Goal: Task Accomplishment & Management: Use online tool/utility

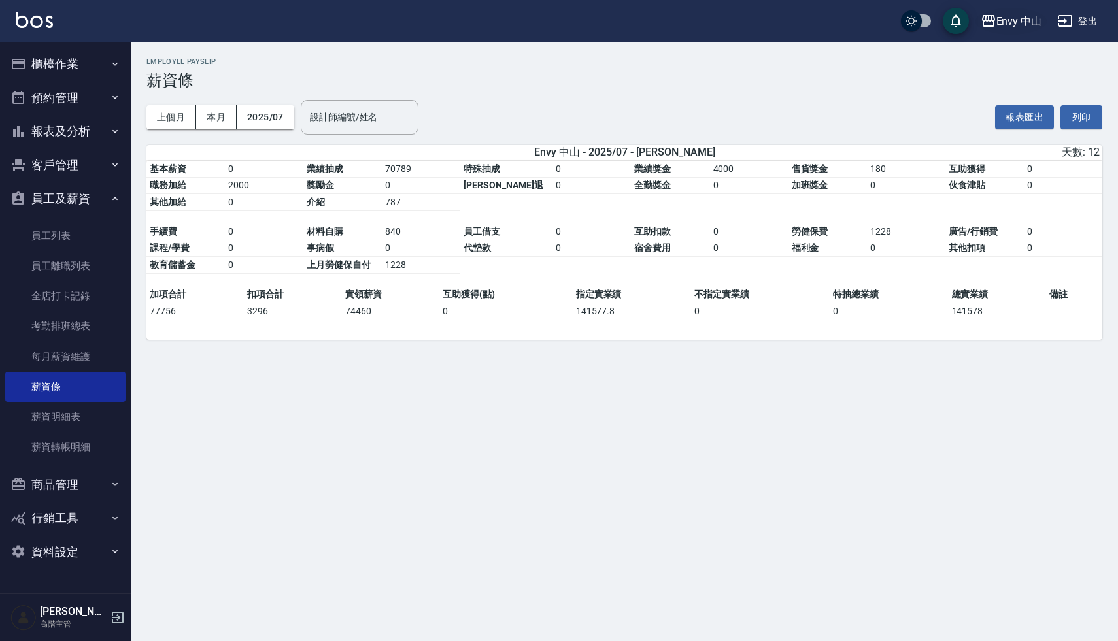
click at [1019, 25] on div "Envy 中山" at bounding box center [1019, 21] width 46 height 16
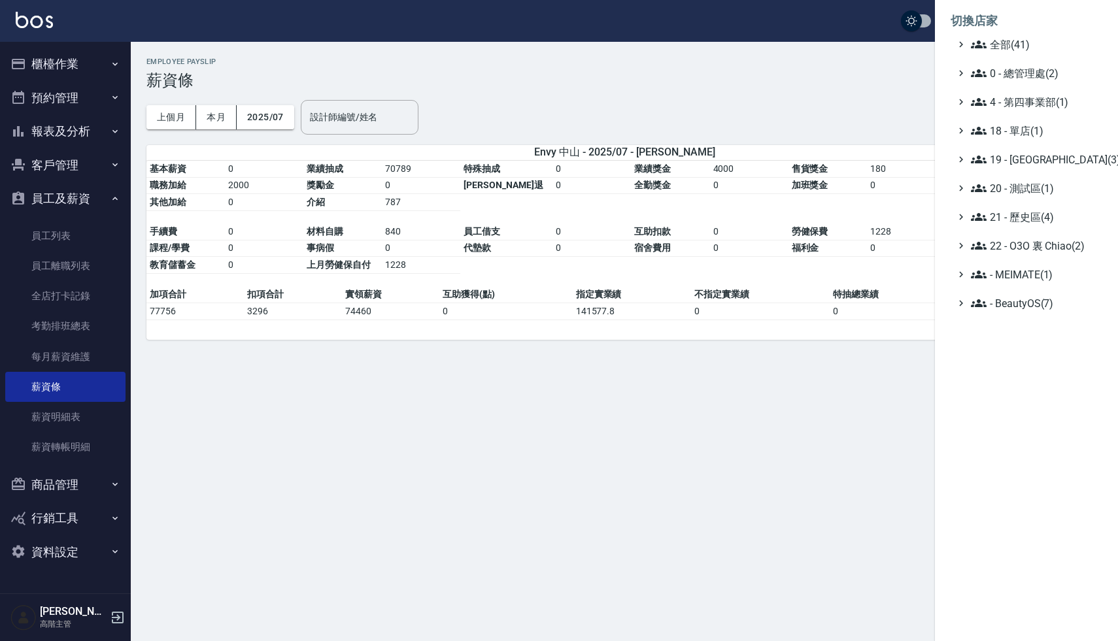
click at [726, 465] on div at bounding box center [559, 320] width 1118 height 641
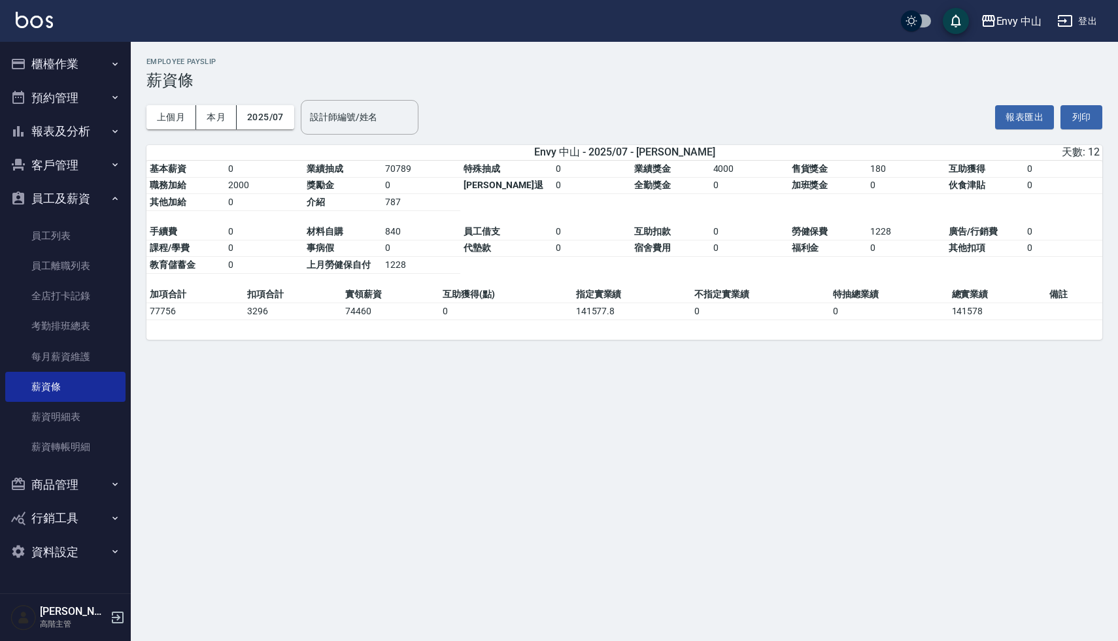
click at [49, 484] on button "商品管理" at bounding box center [65, 485] width 120 height 34
click at [51, 556] on link "商品列表" at bounding box center [65, 552] width 120 height 30
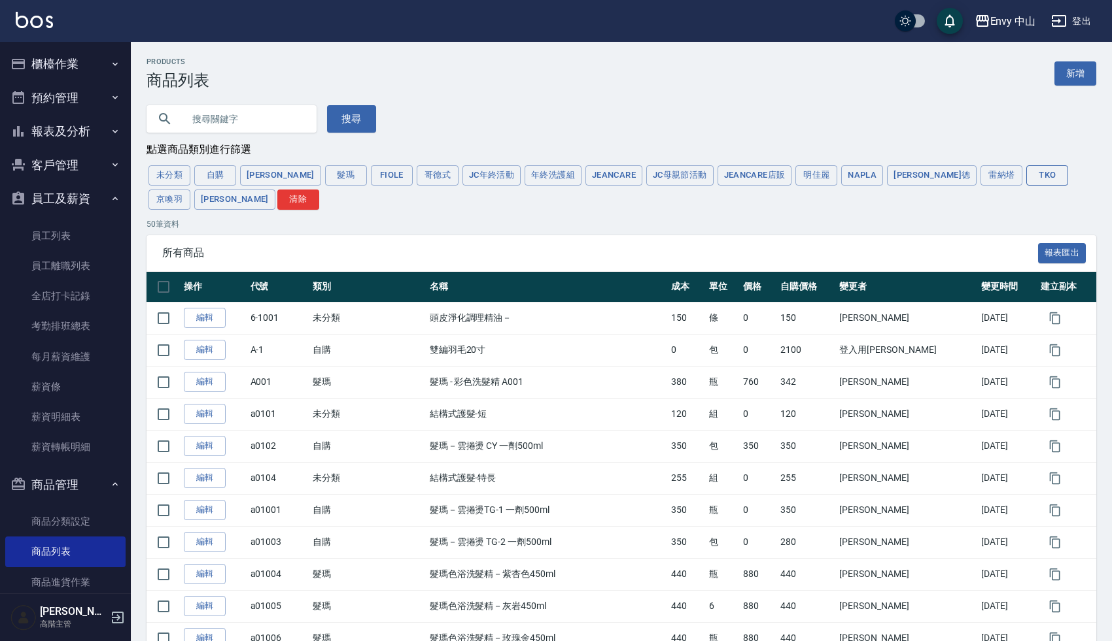
click at [1026, 169] on button "TKO" at bounding box center [1047, 175] width 42 height 20
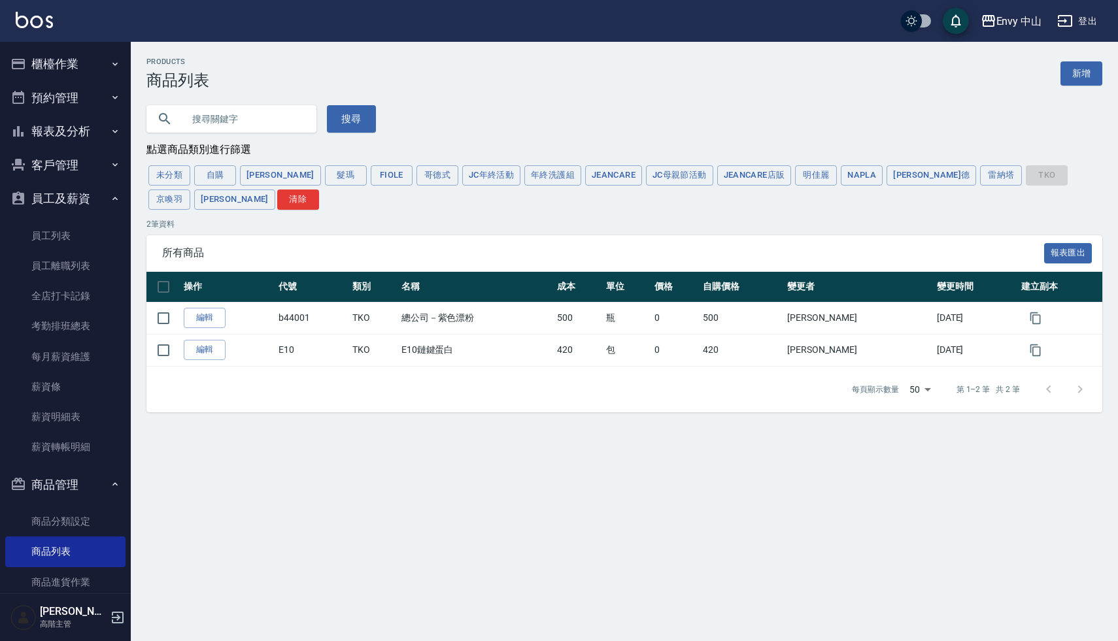
click at [634, 132] on div "搜尋" at bounding box center [617, 111] width 972 height 43
click at [1008, 22] on div "Envy 中山" at bounding box center [1019, 21] width 46 height 16
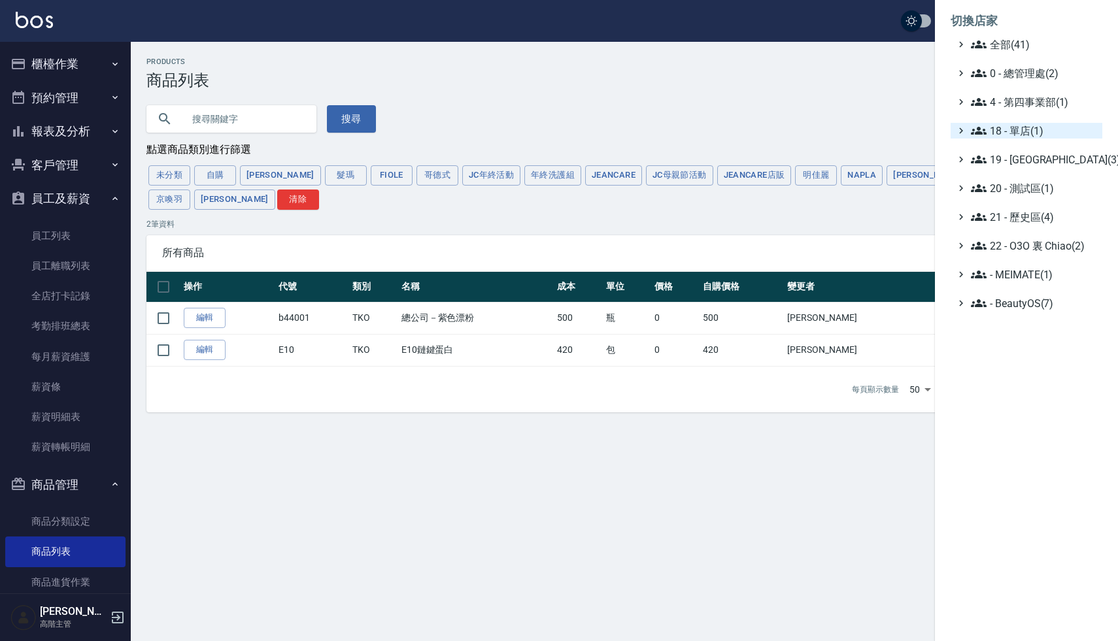
click at [1044, 134] on span "18 - 單店(1)" at bounding box center [1034, 131] width 126 height 16
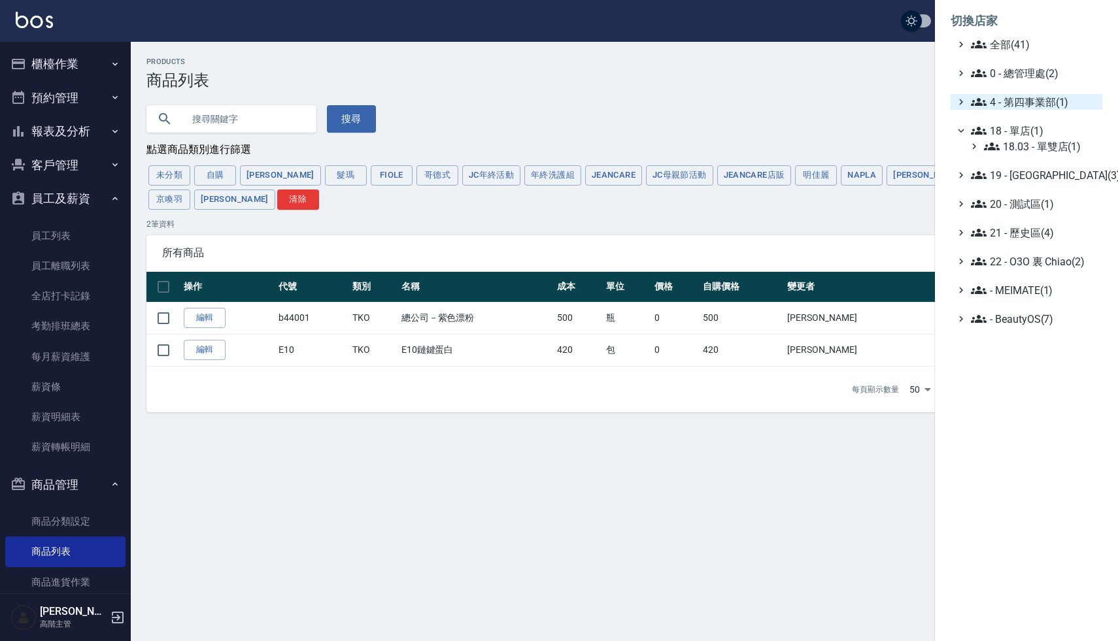
click at [1043, 104] on span "4 - 第四事業部(1)" at bounding box center [1034, 102] width 126 height 16
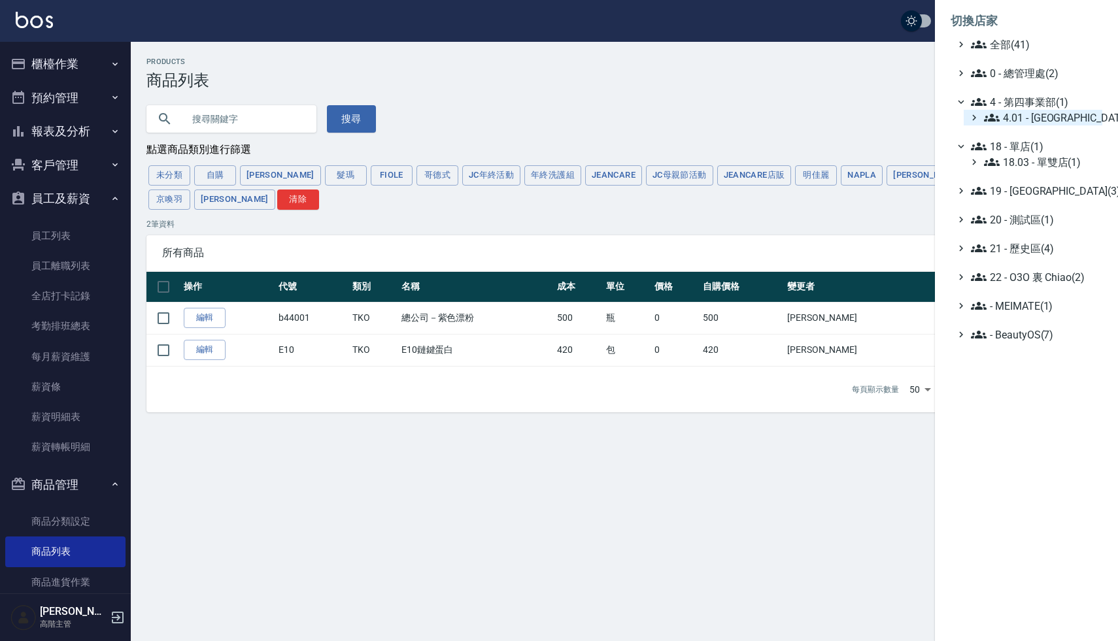
click at [1044, 122] on span "4.01 - 中山區(3)" at bounding box center [1040, 118] width 113 height 16
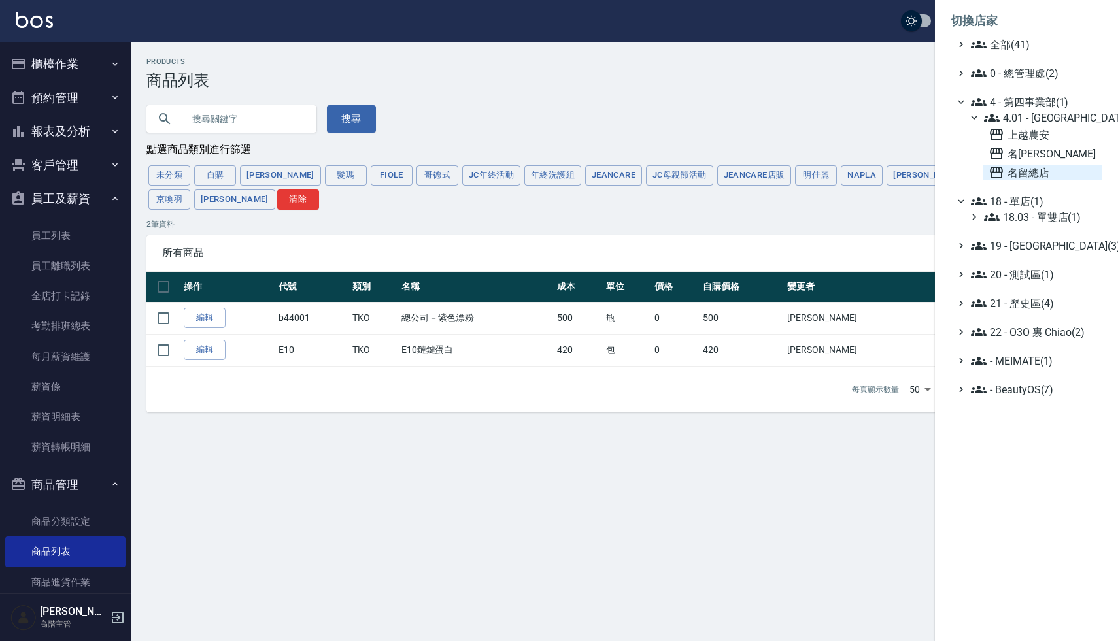
click at [1024, 178] on span "名留總店" at bounding box center [1043, 173] width 109 height 16
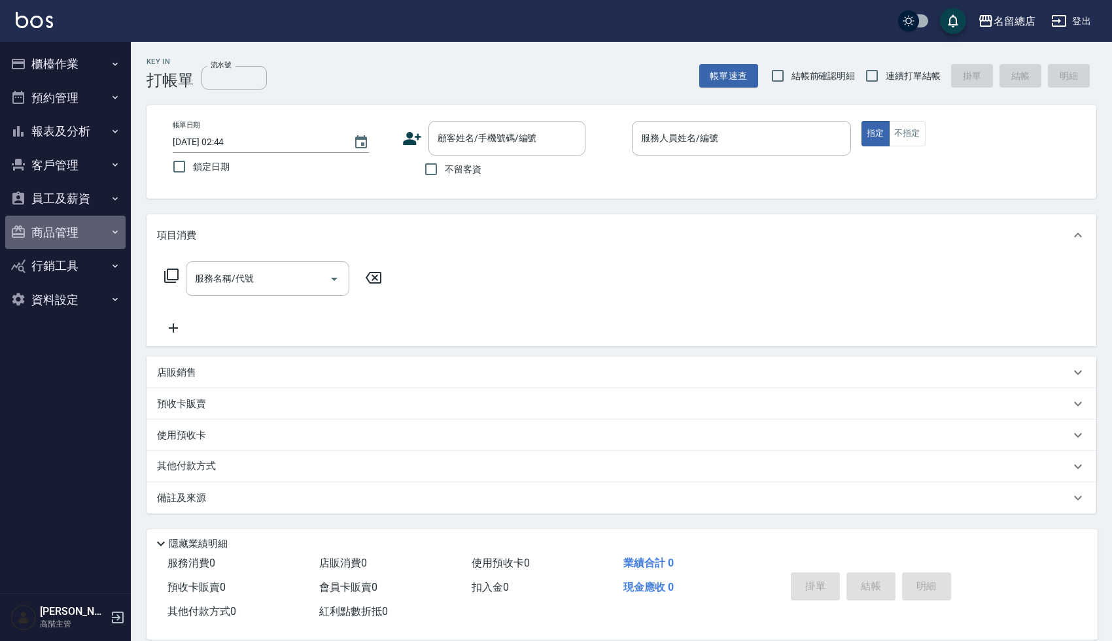
click at [68, 238] on button "商品管理" at bounding box center [65, 233] width 120 height 34
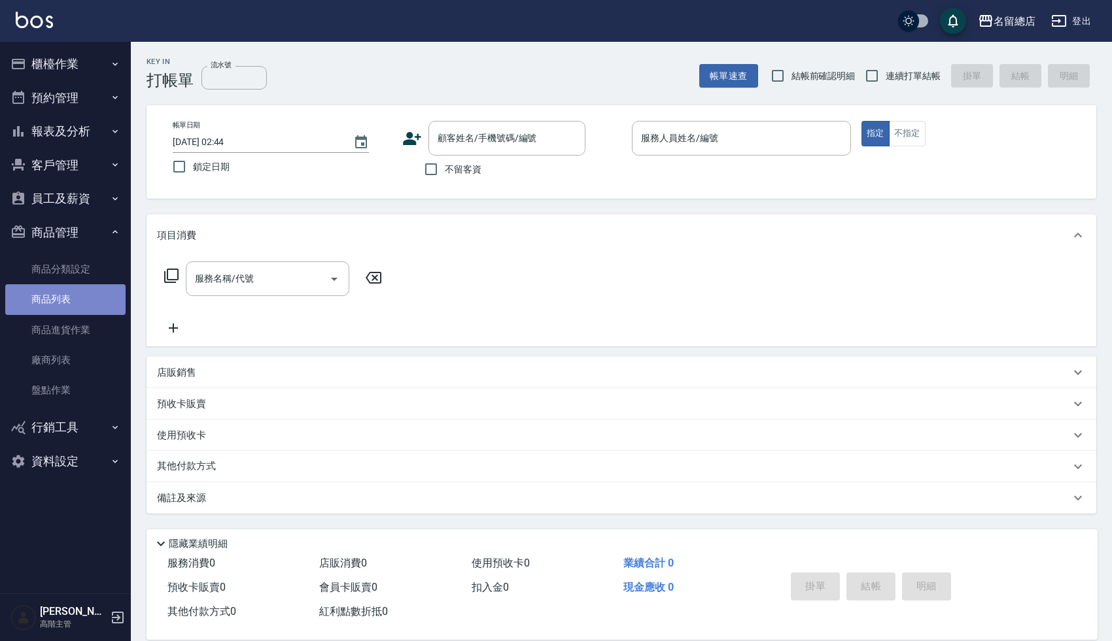
click at [60, 293] on link "商品列表" at bounding box center [65, 299] width 120 height 30
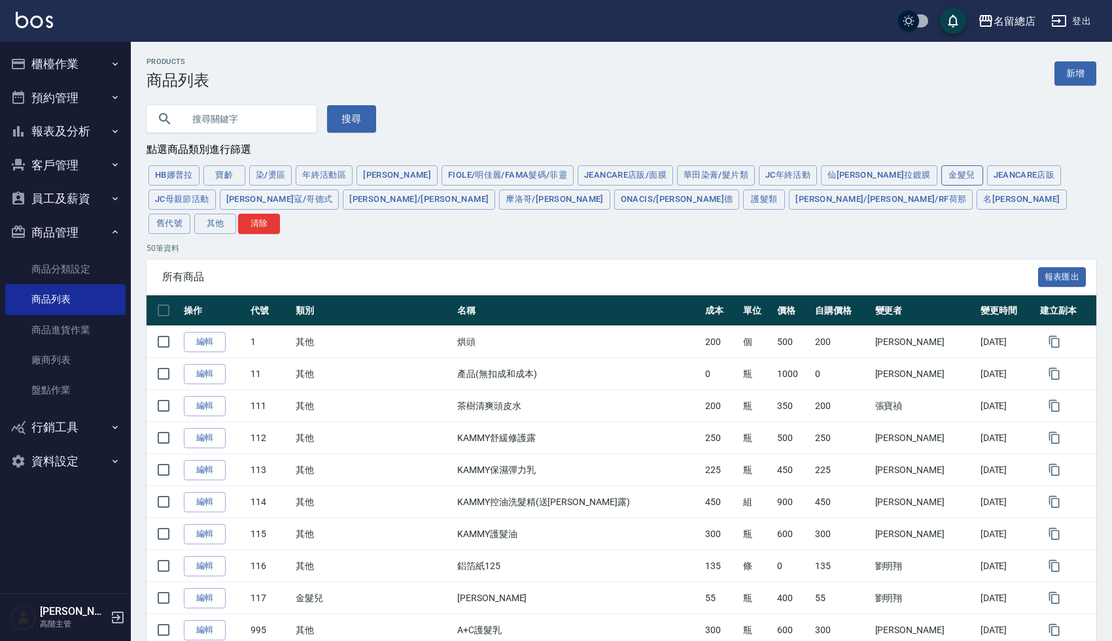
click at [941, 175] on button "金髮兒" at bounding box center [962, 175] width 42 height 20
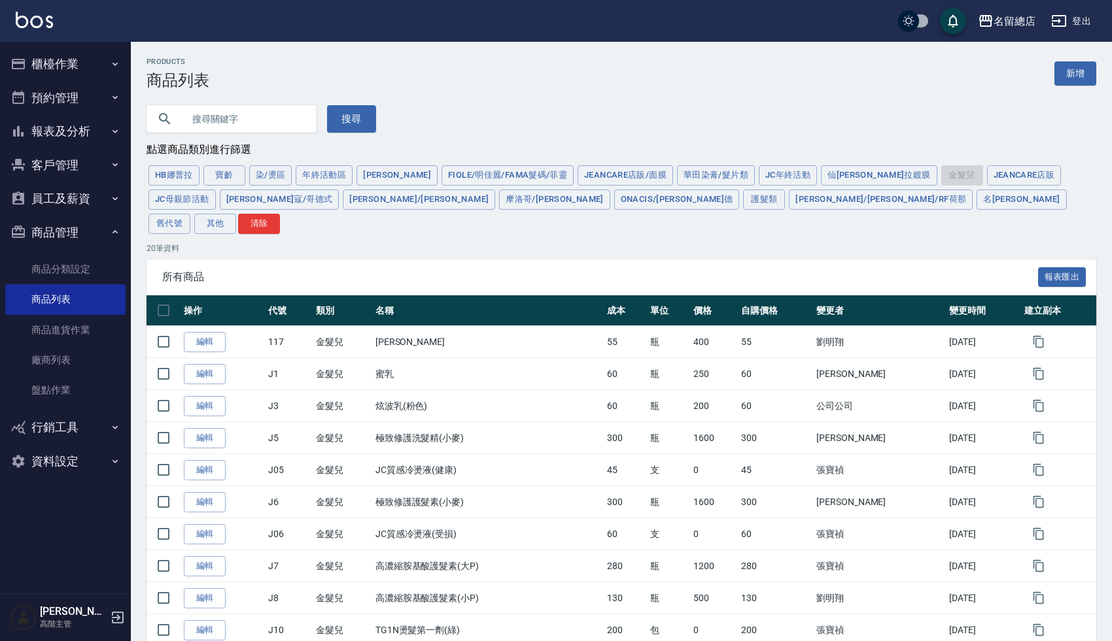
click at [254, 123] on input "text" at bounding box center [244, 118] width 123 height 35
click at [280, 214] on button "清除" at bounding box center [259, 224] width 42 height 20
click at [256, 113] on input "text" at bounding box center [244, 118] width 123 height 35
type input "ㄌ"
type input "10000000"
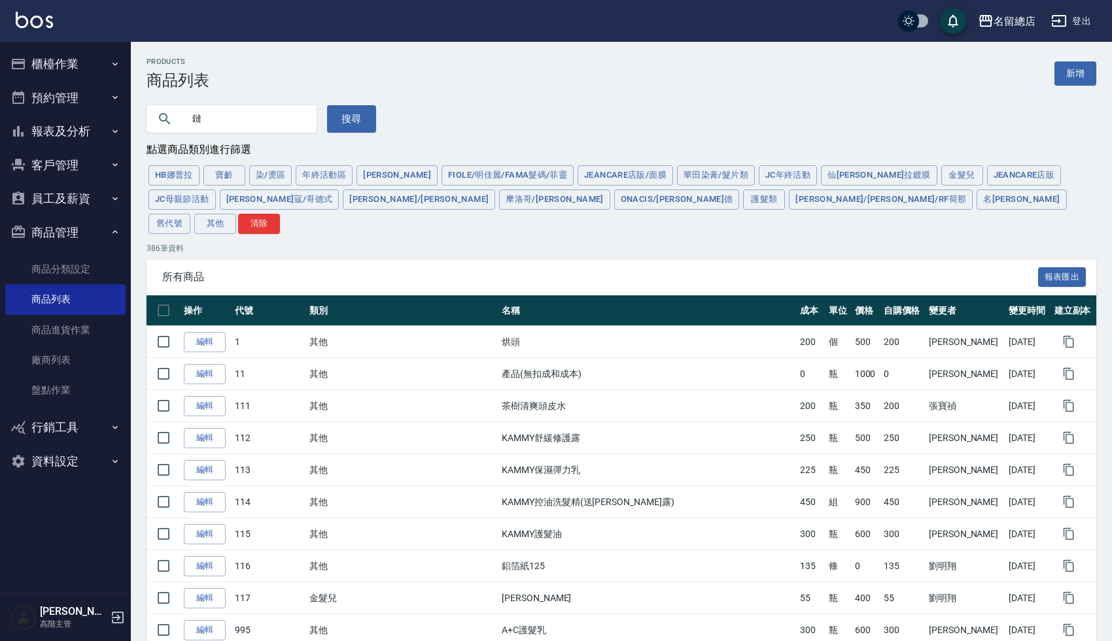
type input "鏈"
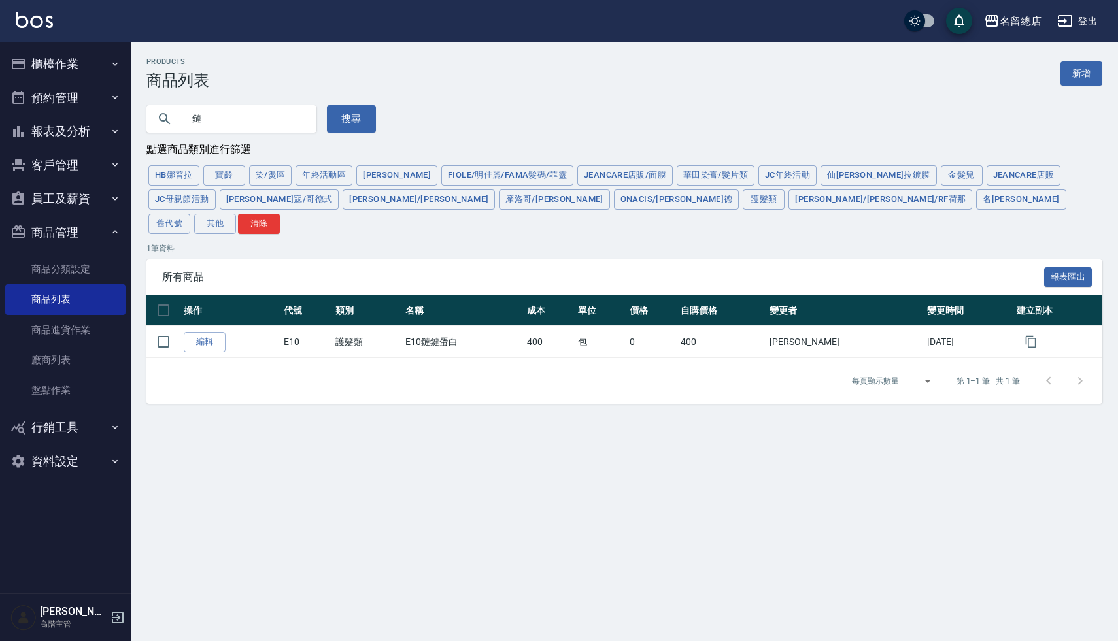
click at [411, 136] on div "Products 商品列表 新增 鏈 搜尋 點選商品類別進行篩選 HB娜普拉 寶齡 染/燙區 年終活動區 [PERSON_NAME]/明佳麗/Fama髮碼/菲…" at bounding box center [624, 231] width 987 height 347
click at [211, 117] on input "鏈" at bounding box center [244, 118] width 123 height 35
click at [350, 80] on div "Products 商品列表 新增" at bounding box center [624, 74] width 956 height 32
